Goal: Navigation & Orientation: Find specific page/section

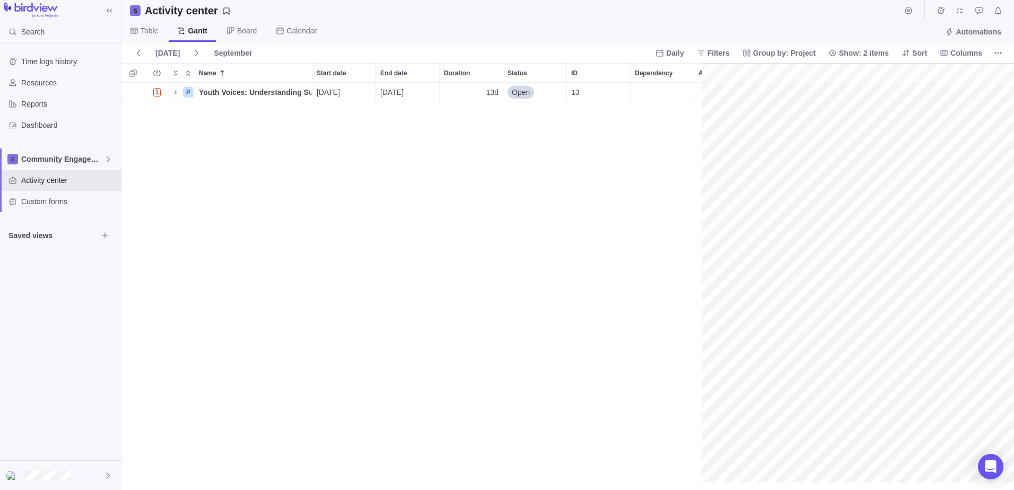
scroll to position [0, 220]
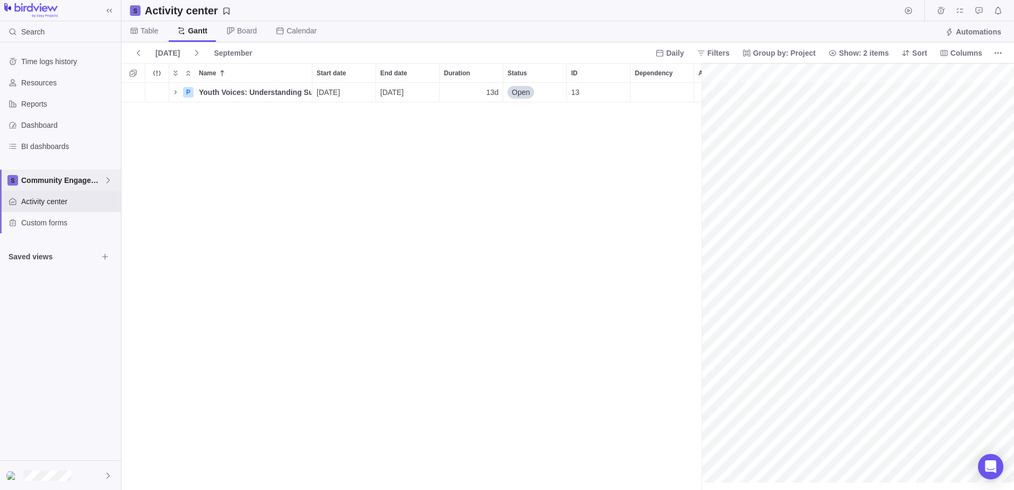
click at [70, 182] on span "Community Engagement" at bounding box center [62, 180] width 83 height 11
click at [68, 225] on span "Research and Publishing" at bounding box center [68, 224] width 80 height 11
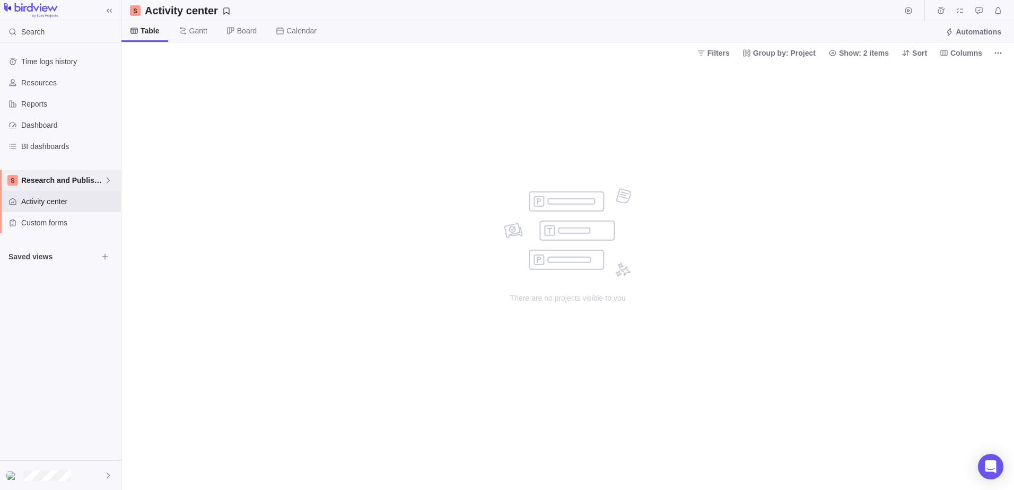
click at [65, 177] on span "Research and Publishing" at bounding box center [62, 180] width 83 height 11
click at [75, 238] on div "Stakeholders & Partnerships" at bounding box center [60, 243] width 111 height 19
